Goal: Task Accomplishment & Management: Use online tool/utility

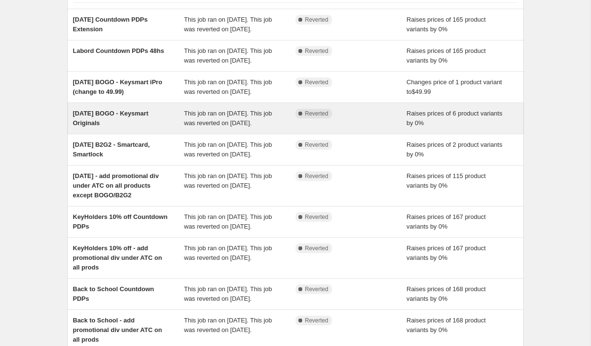
scroll to position [79, 0]
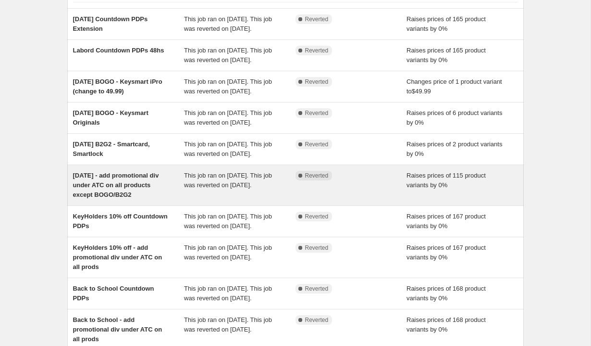
click at [170, 200] on div "[DATE] - add promotional div under ATC on all products except BOGO/B2G2" at bounding box center [129, 185] width 112 height 29
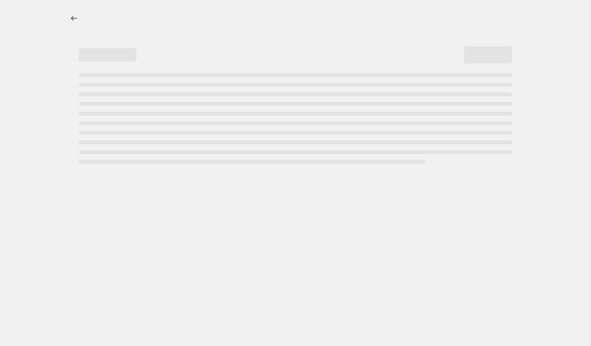
select select "percentage"
select select "no_change"
select select "tag"
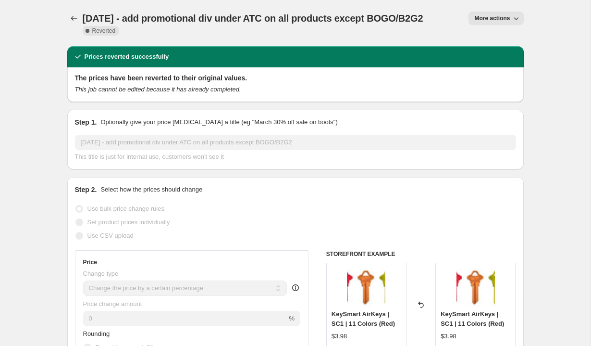
click at [486, 18] on span "More actions" at bounding box center [493, 18] width 36 height 8
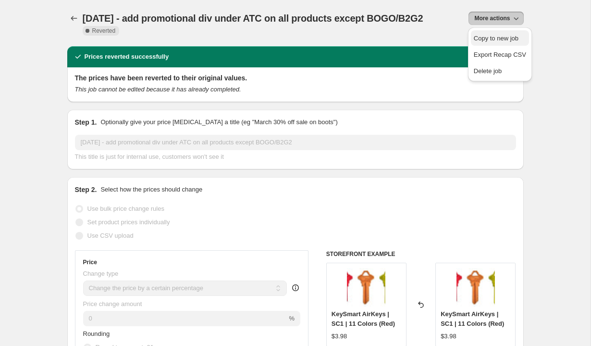
click at [479, 34] on span "Copy to new job" at bounding box center [500, 39] width 52 height 10
select select "percentage"
select select "no_change"
select select "tag"
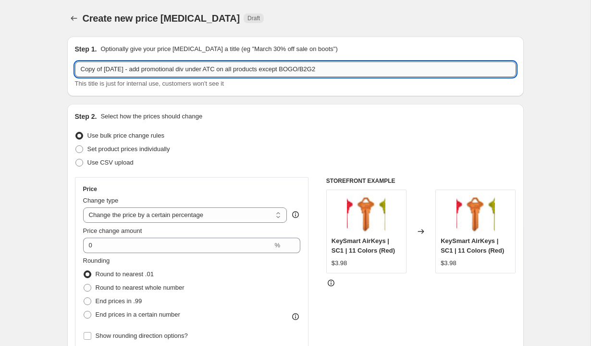
click at [148, 69] on input "Copy of [DATE] - add promotional div under ATC on all products except BOGO/B2G2" at bounding box center [295, 69] width 441 height 15
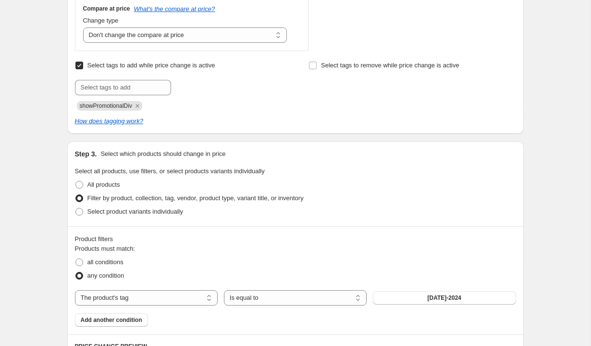
scroll to position [476, 0]
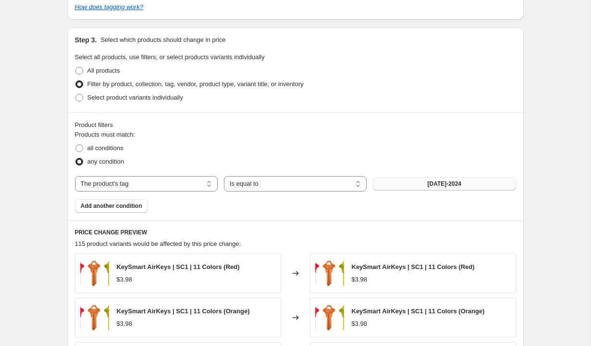
type input "NFL Activation -promo div PDPs"
click at [414, 182] on button "[DATE]-2024" at bounding box center [444, 183] width 143 height 13
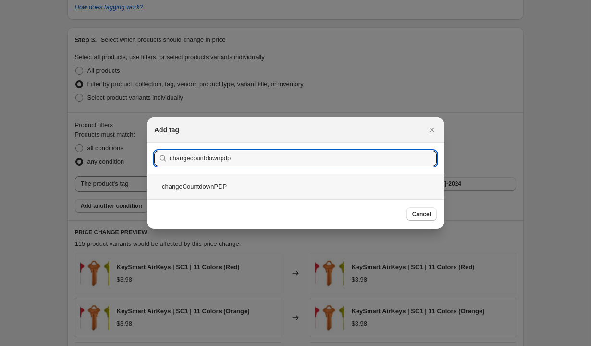
type input "changecountdownpdp"
click at [217, 186] on div "changeCountdownPDP" at bounding box center [296, 186] width 298 height 25
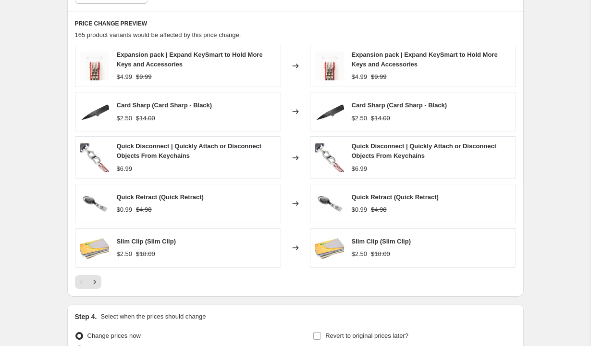
scroll to position [784, 0]
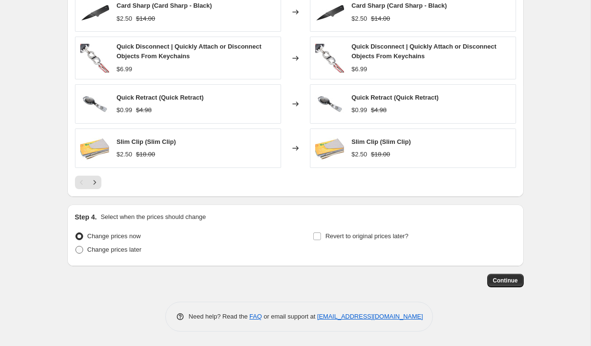
click at [137, 250] on span "Change prices later" at bounding box center [115, 249] width 54 height 7
click at [76, 246] on input "Change prices later" at bounding box center [75, 246] width 0 height 0
radio input "true"
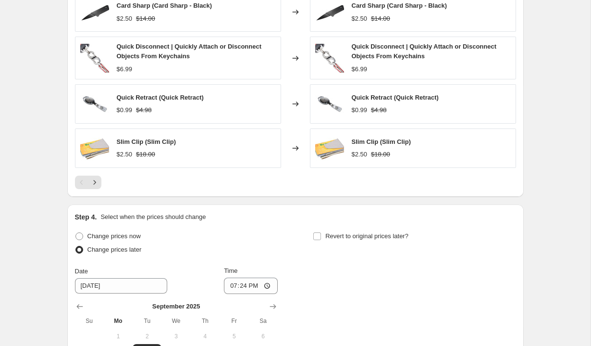
scroll to position [948, 0]
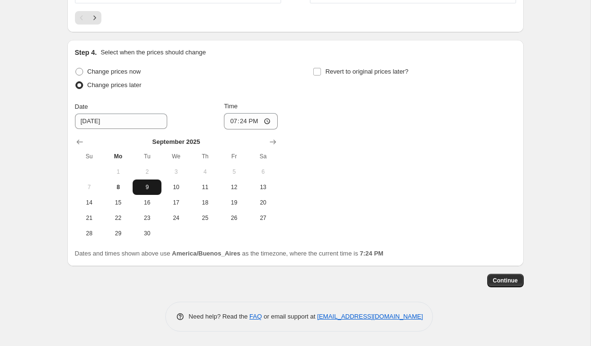
click at [150, 188] on span "9" at bounding box center [147, 187] width 21 height 8
click at [229, 123] on input "19:24" at bounding box center [251, 121] width 54 height 16
type input "02:00"
click at [329, 70] on span "Revert to original prices later?" at bounding box center [367, 71] width 83 height 7
click at [321, 70] on input "Revert to original prices later?" at bounding box center [318, 72] width 8 height 8
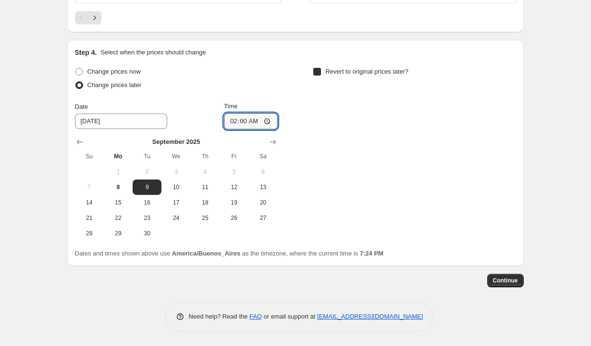
checkbox input "true"
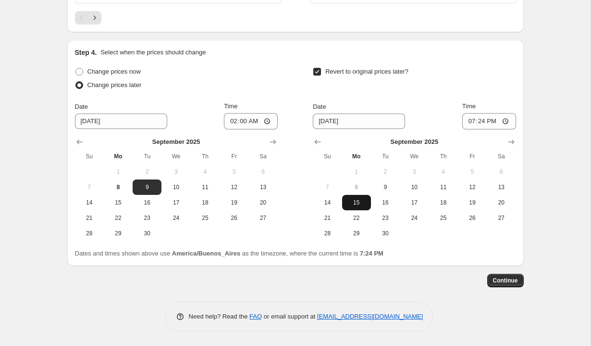
click at [353, 201] on span "15" at bounding box center [356, 203] width 21 height 8
click at [470, 120] on input "19:24" at bounding box center [490, 121] width 54 height 16
type input "02:00"
click at [507, 86] on div "Revert to original prices later?" at bounding box center [414, 79] width 203 height 29
click at [507, 282] on span "Continue" at bounding box center [505, 280] width 25 height 8
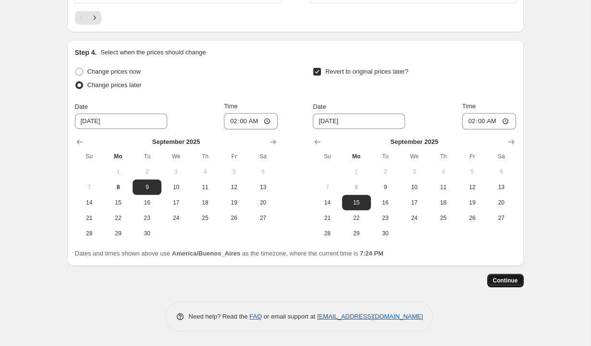
scroll to position [0, 0]
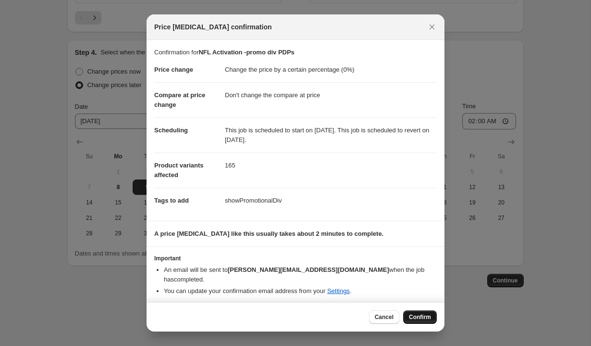
click at [412, 315] on span "Confirm" at bounding box center [420, 317] width 22 height 8
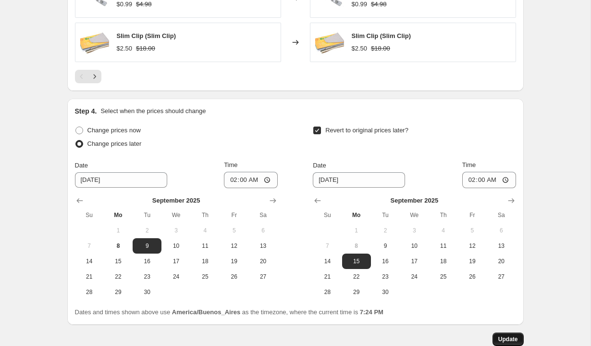
click at [502, 338] on span "Update" at bounding box center [509, 339] width 20 height 8
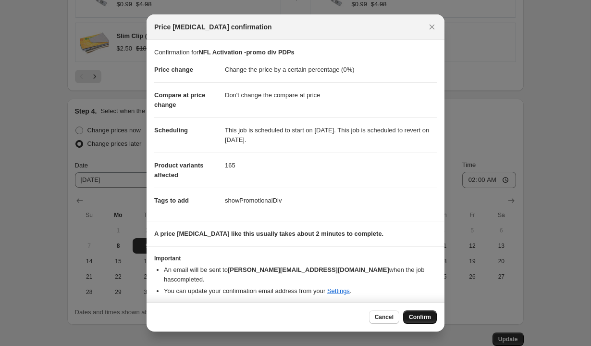
click at [416, 317] on span "Confirm" at bounding box center [420, 317] width 22 height 8
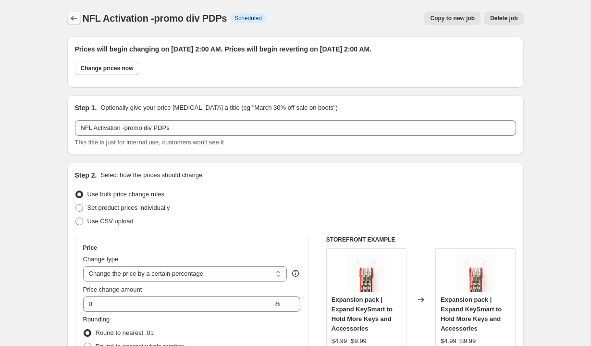
click at [75, 16] on icon "Price change jobs" at bounding box center [74, 18] width 10 height 10
